Goal: Information Seeking & Learning: Learn about a topic

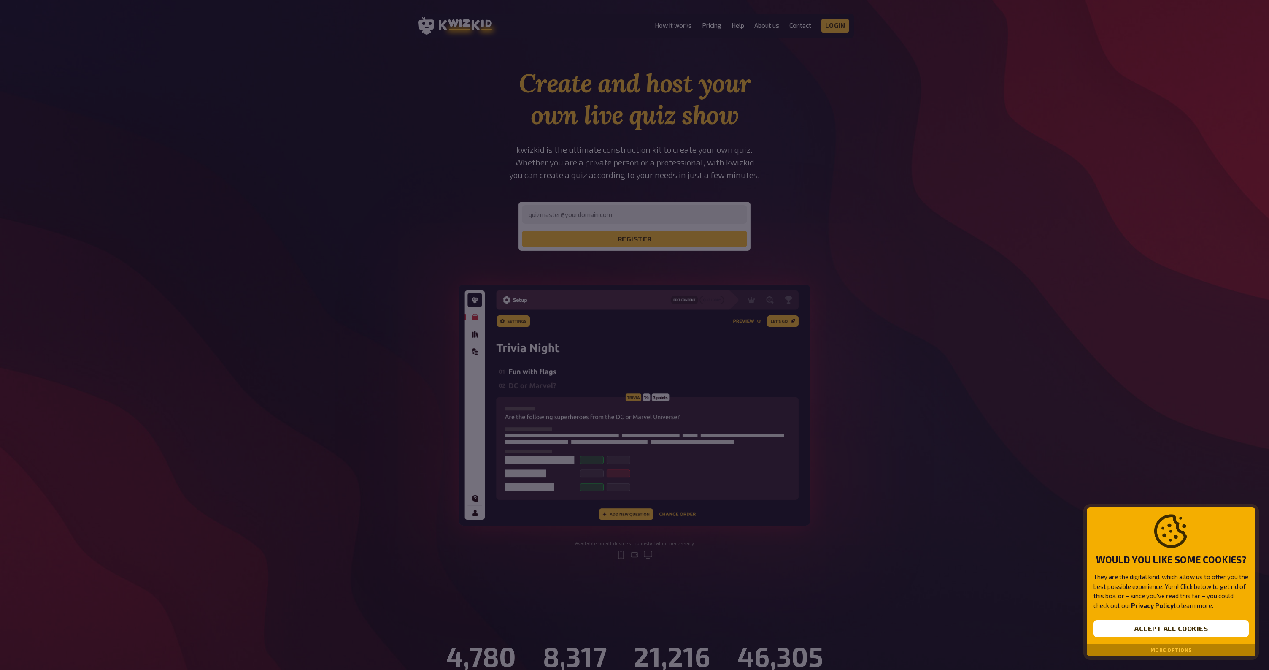
click at [991, 346] on div at bounding box center [634, 335] width 1269 height 670
click at [1171, 631] on button "Accept all cookies" at bounding box center [1171, 628] width 155 height 17
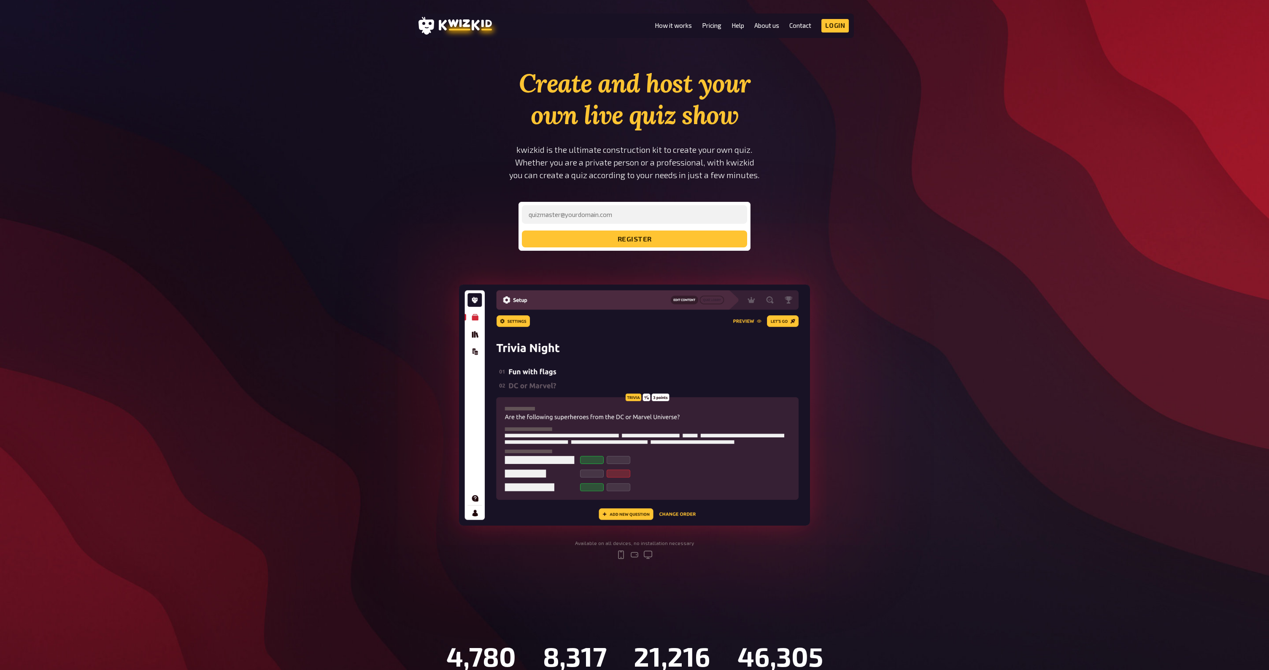
click at [1049, 397] on div "Create and host your own live quiz show kwizkid is the ultimate construction ki…" at bounding box center [634, 321] width 1269 height 506
click at [714, 27] on link "Pricing" at bounding box center [711, 25] width 19 height 7
click at [188, 322] on div "Create and host your own live quiz show kwizkid is the ultimate construction ki…" at bounding box center [634, 321] width 1269 height 506
click at [271, 326] on div "Create and host your own live quiz show kwizkid is the ultimate construction ki…" at bounding box center [634, 321] width 1269 height 506
click at [231, 301] on div "Create and host your own live quiz show kwizkid is the ultimate construction ki…" at bounding box center [634, 321] width 1269 height 506
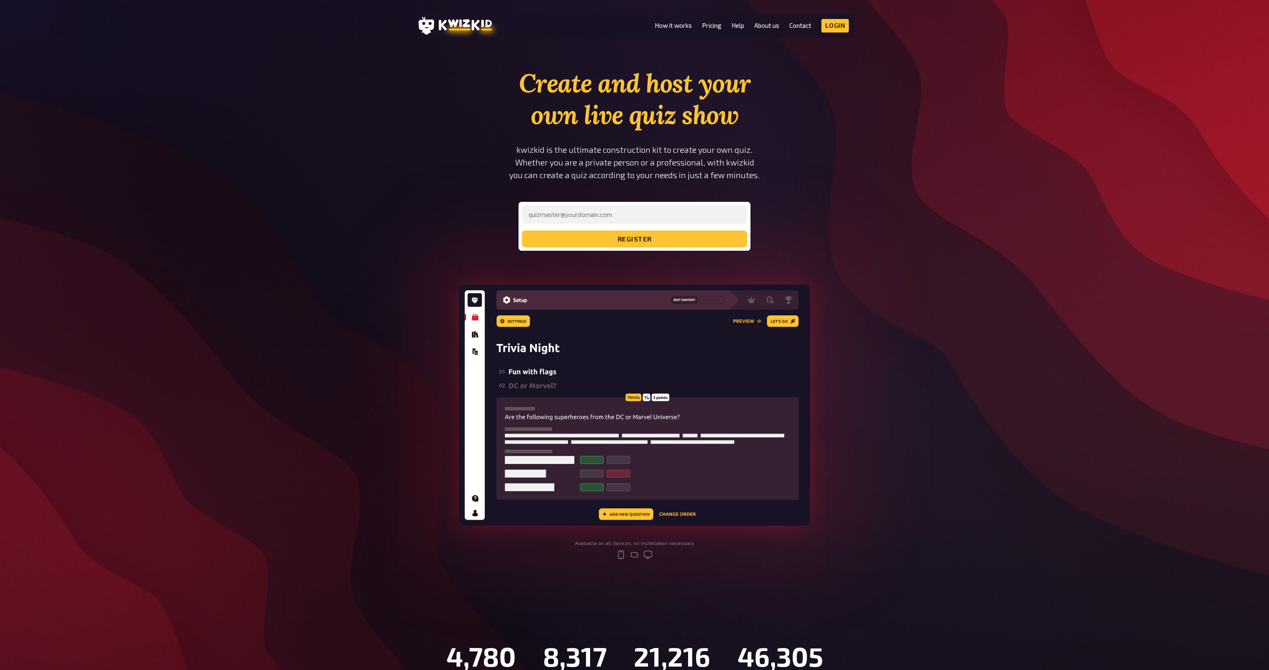
click at [283, 302] on div "Create and host your own live quiz show kwizkid is the ultimate construction ki…" at bounding box center [634, 321] width 1269 height 506
click at [277, 492] on div "Create and host your own live quiz show kwizkid is the ultimate construction ki…" at bounding box center [634, 321] width 1269 height 506
